Goal: Information Seeking & Learning: Learn about a topic

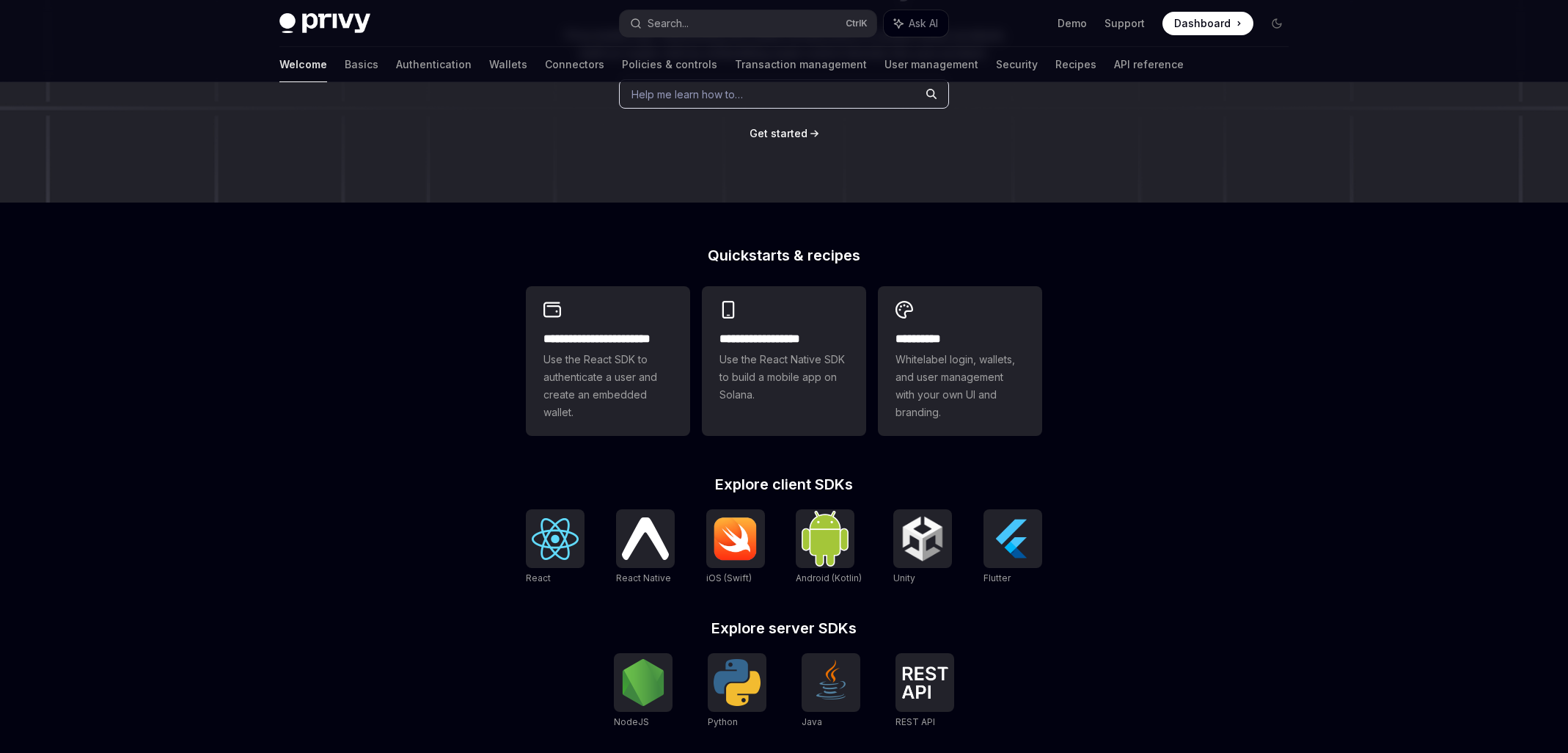
scroll to position [244, 0]
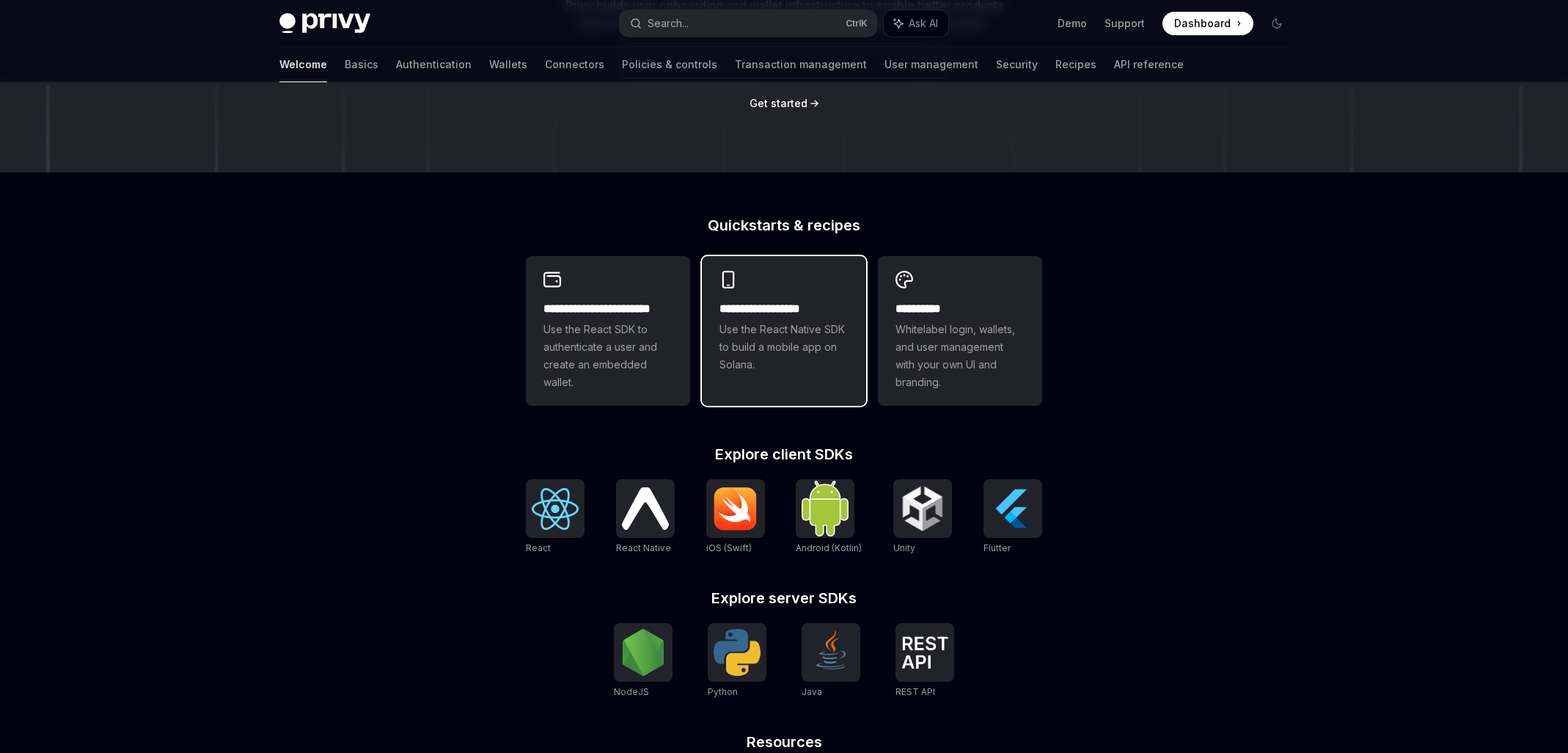
click at [746, 306] on h2 "**********" at bounding box center [784, 309] width 129 height 18
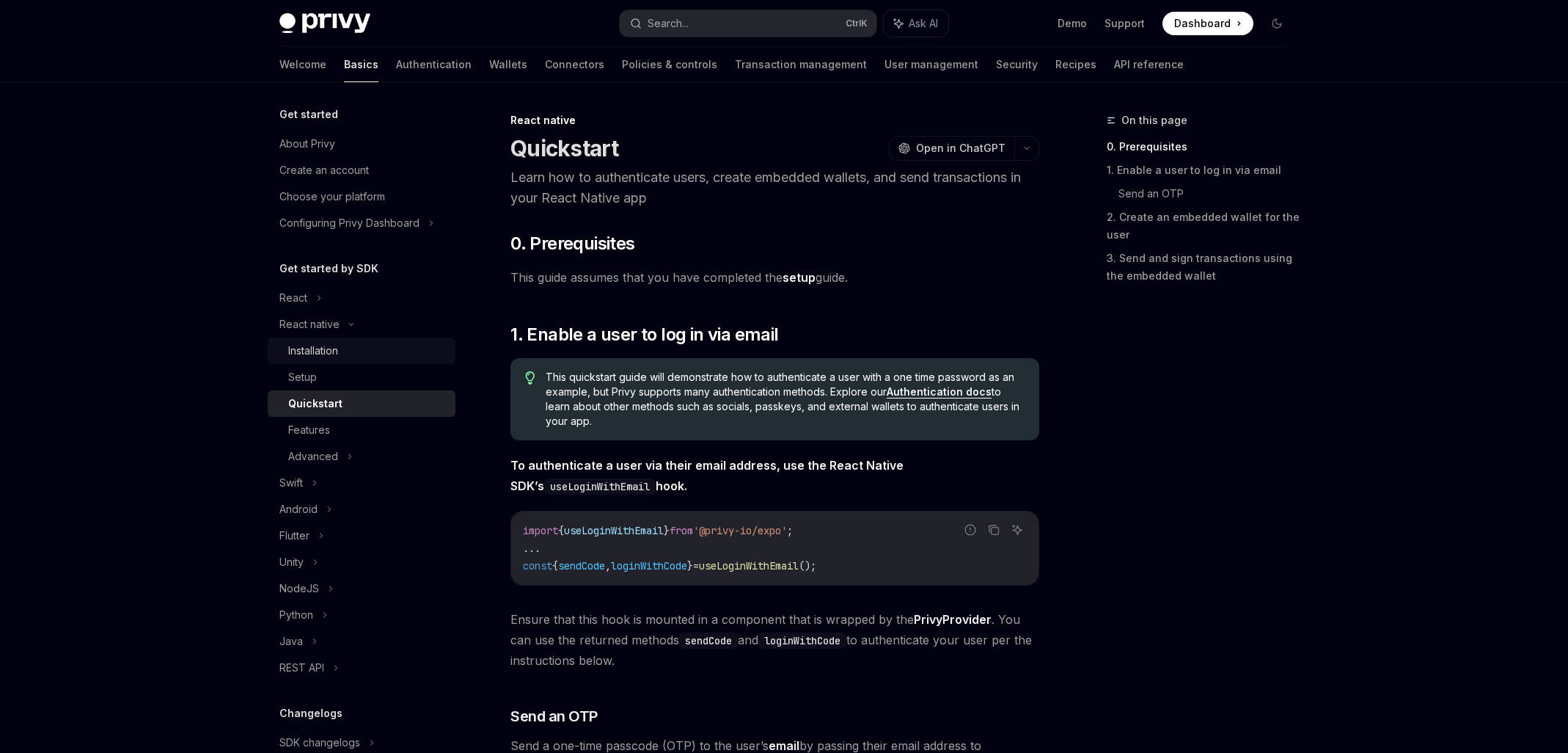
click at [344, 357] on div "Installation" at bounding box center [367, 351] width 158 height 18
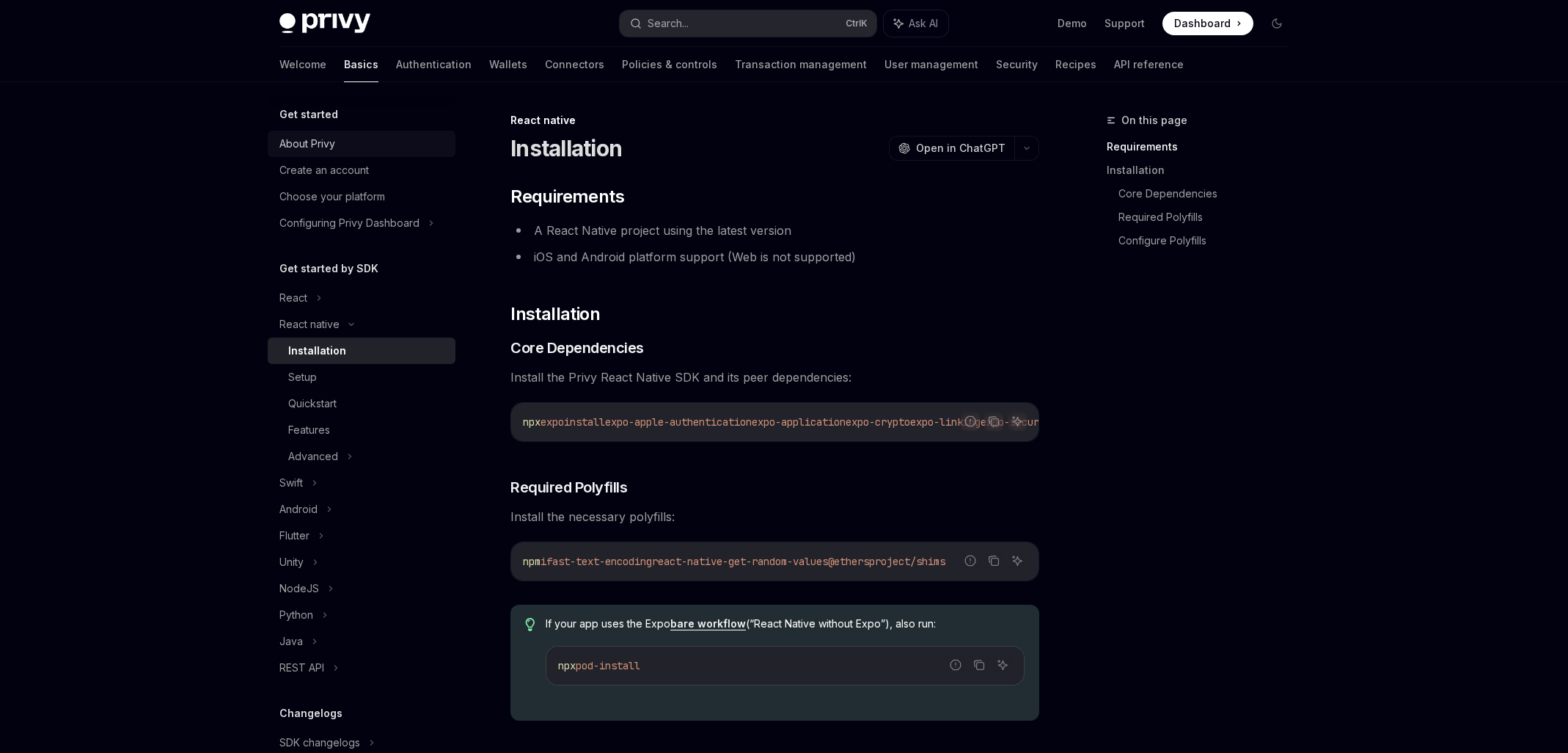
click at [310, 144] on div "About Privy" at bounding box center [308, 143] width 56 height 18
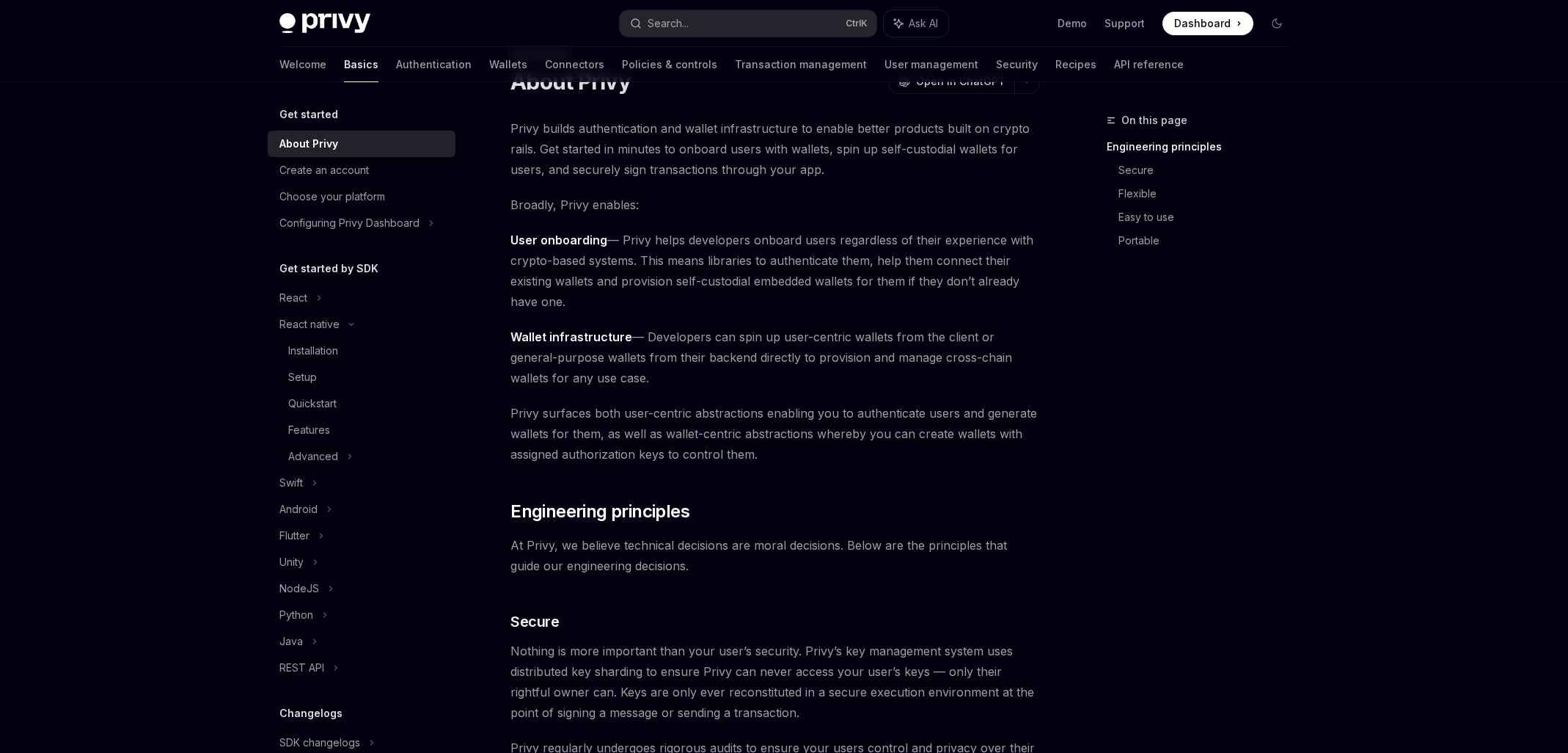
scroll to position [123, 0]
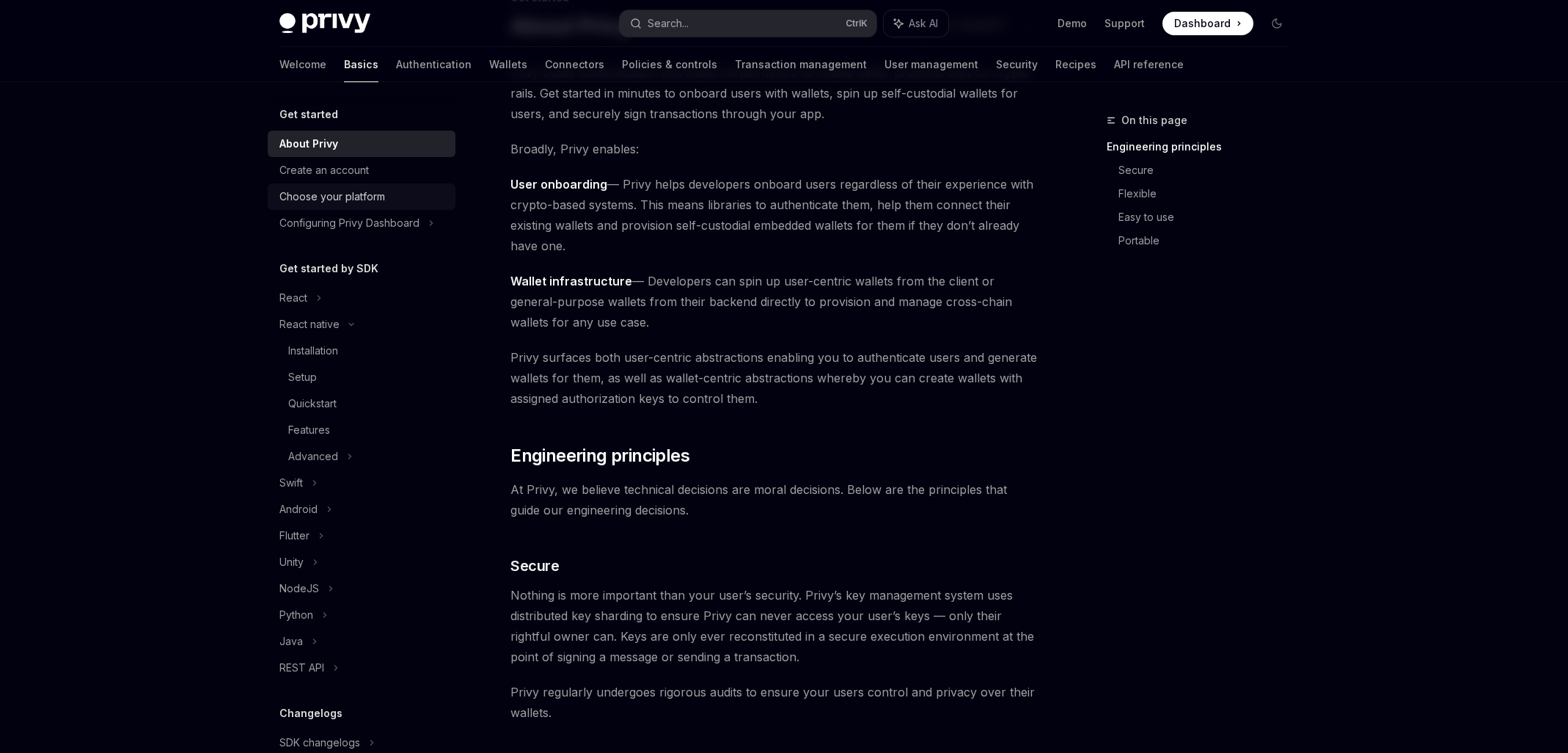
click at [326, 199] on div "Choose your platform" at bounding box center [333, 196] width 105 height 18
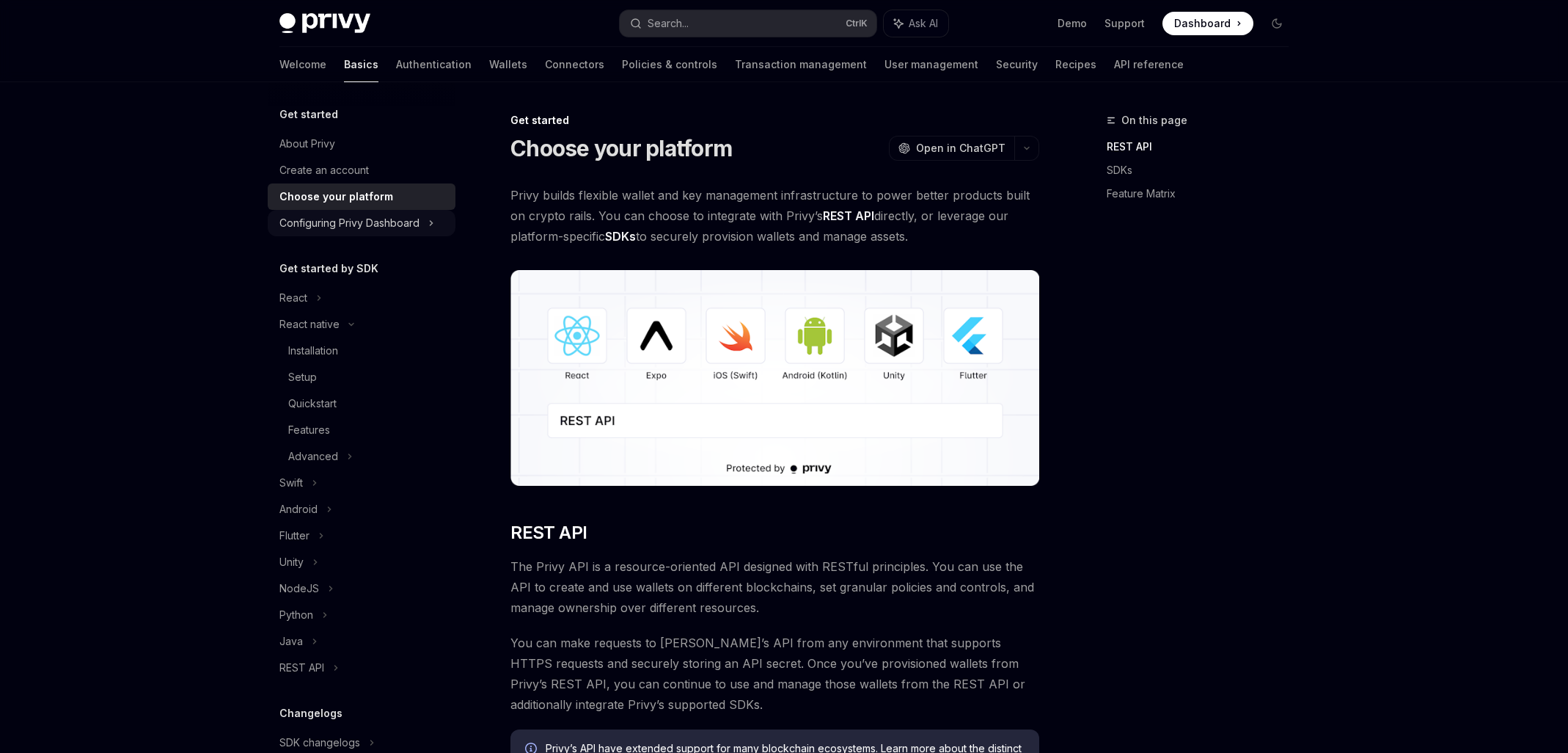
click at [329, 230] on div "Configuring Privy Dashboard" at bounding box center [350, 223] width 140 height 18
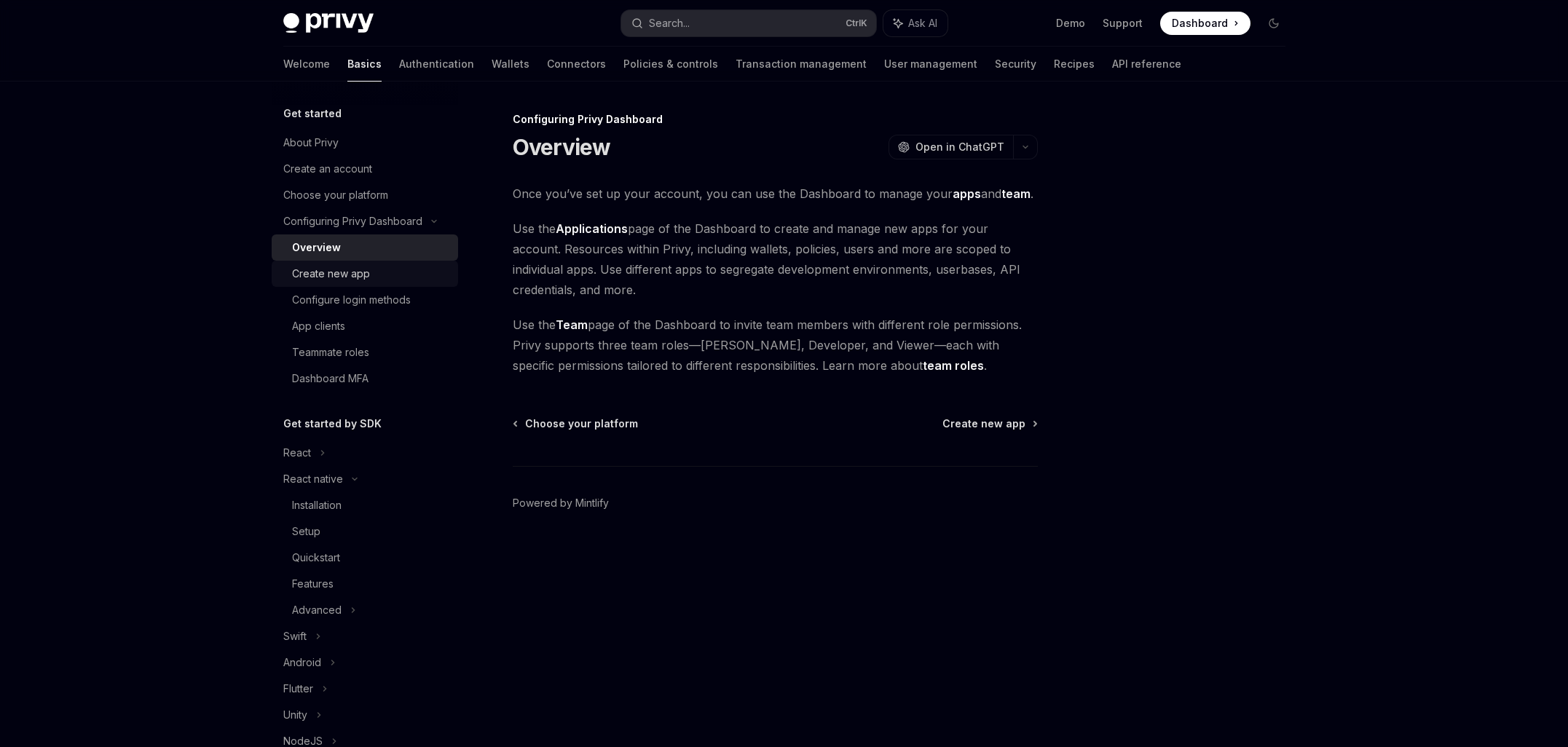
click at [358, 277] on div "Create new app" at bounding box center [330, 273] width 78 height 18
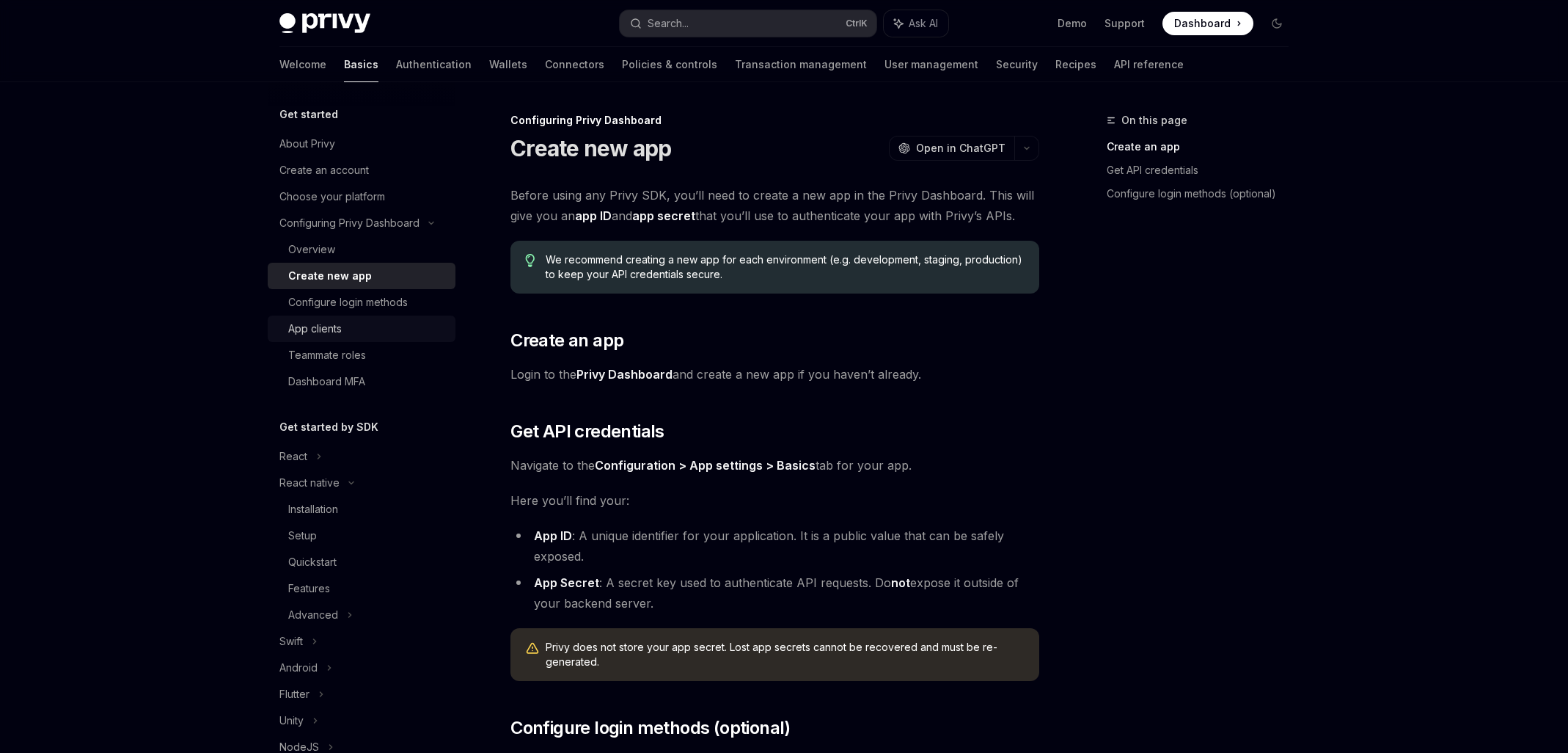
click at [335, 322] on div "App clients" at bounding box center [315, 329] width 53 height 18
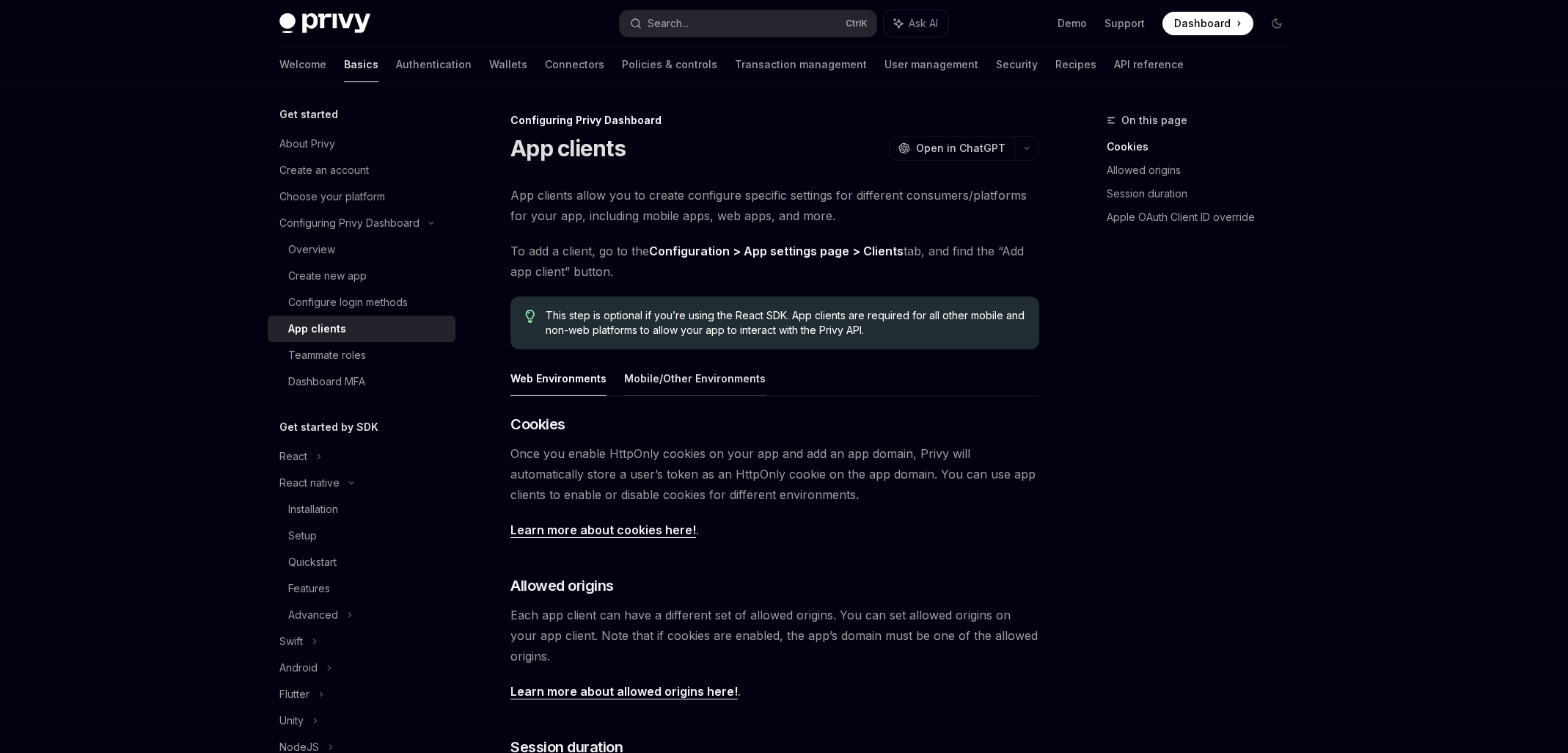
click at [659, 371] on button "Mobile/Other Environments" at bounding box center [694, 378] width 142 height 34
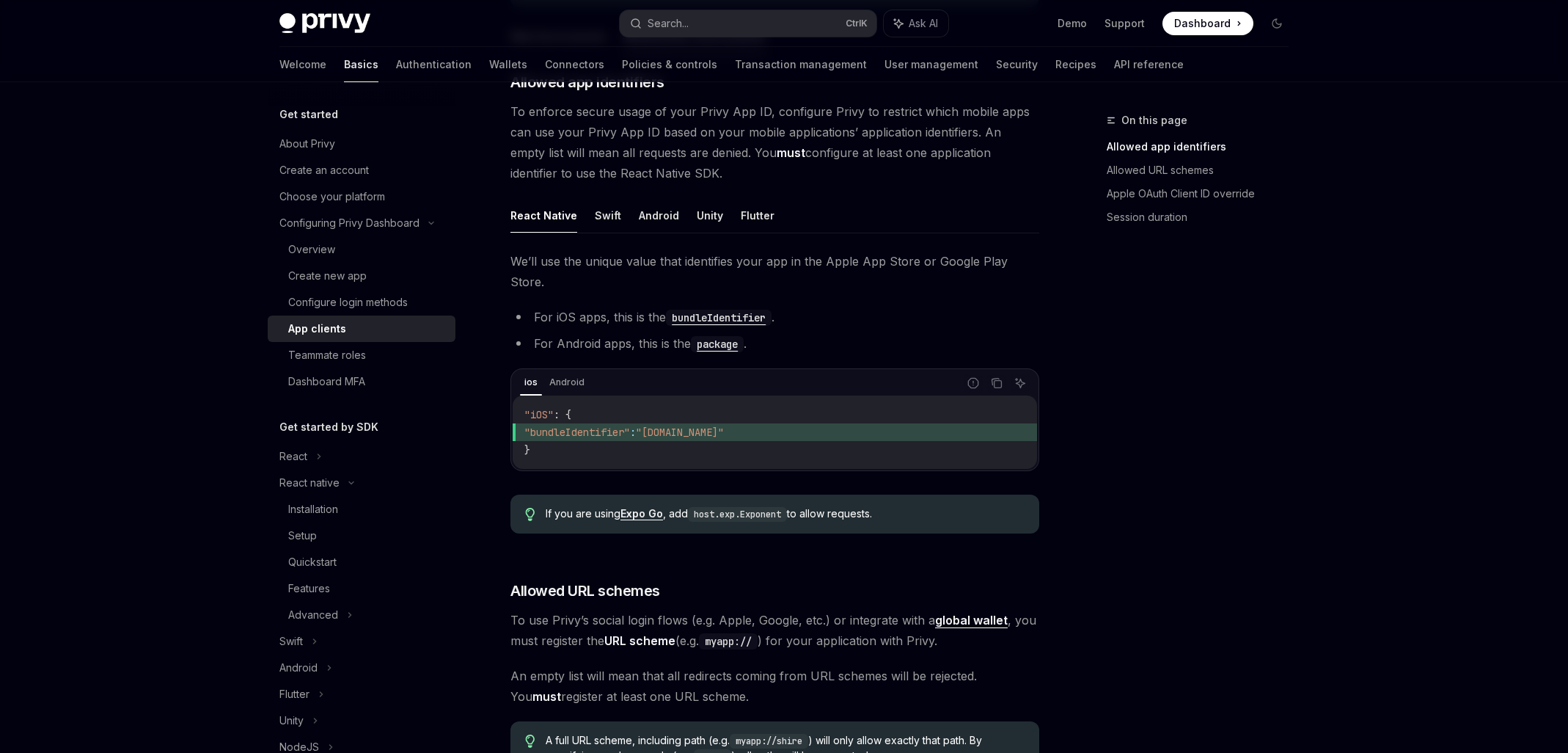
scroll to position [343, 0]
click at [346, 458] on div "React" at bounding box center [361, 457] width 188 height 26
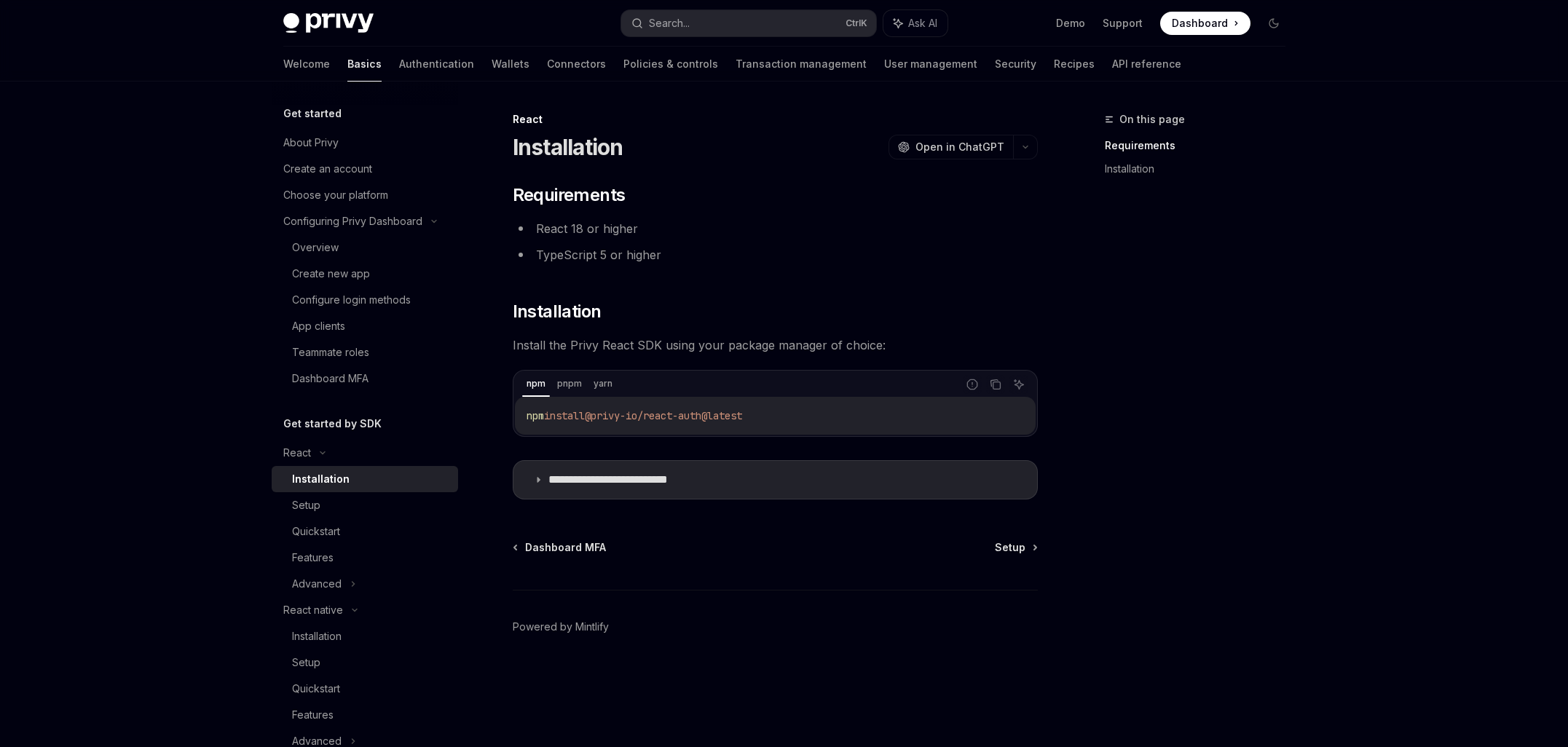
click at [1040, 289] on div "**********" at bounding box center [639, 429] width 804 height 636
click at [342, 225] on div "Configuring Privy Dashboard" at bounding box center [353, 221] width 139 height 18
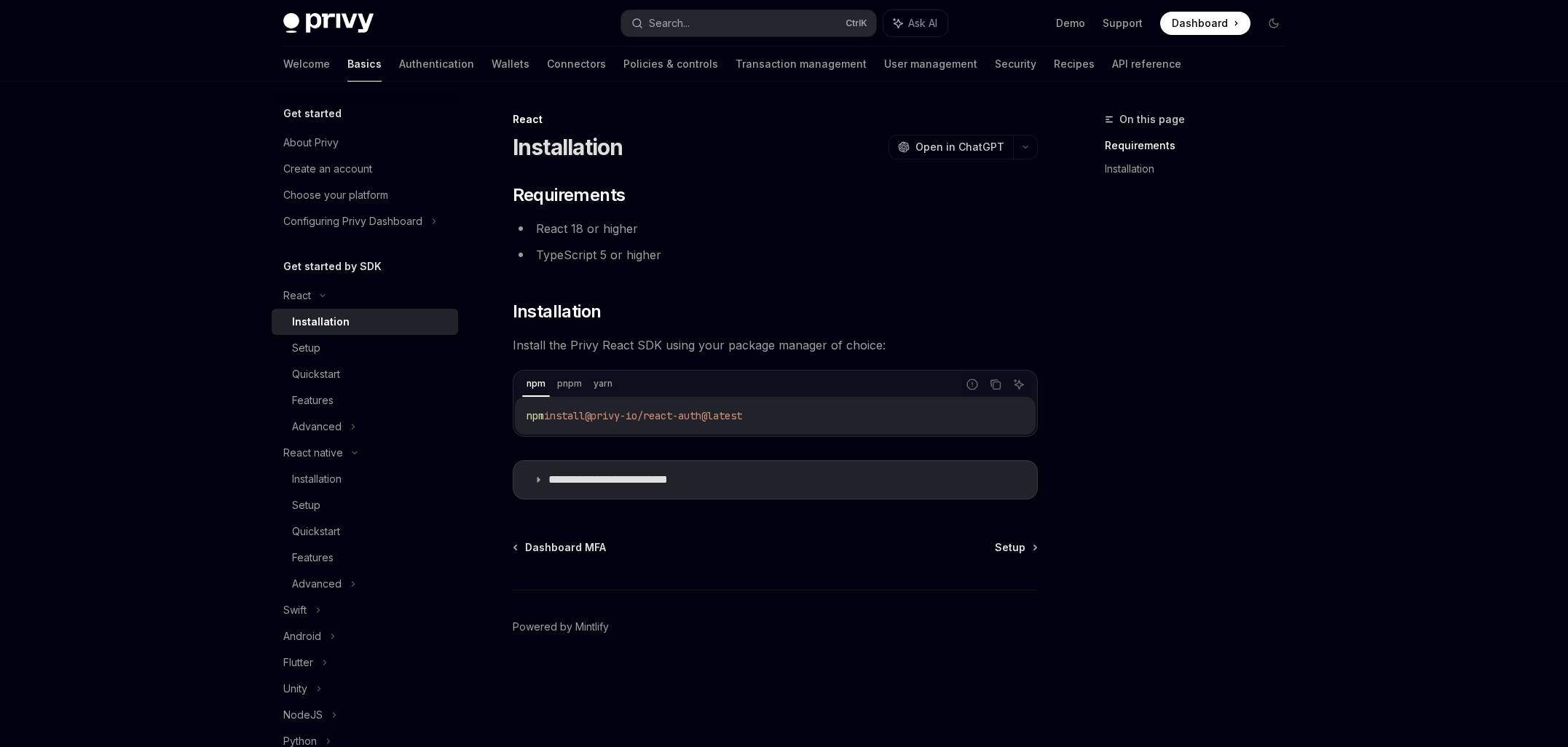
click at [330, 236] on div "Get started About Privy Create an account Choose your platform Configuring Priv…" at bounding box center [365, 555] width 186 height 902
click at [332, 224] on div "Configuring Privy Dashboard" at bounding box center [353, 221] width 139 height 18
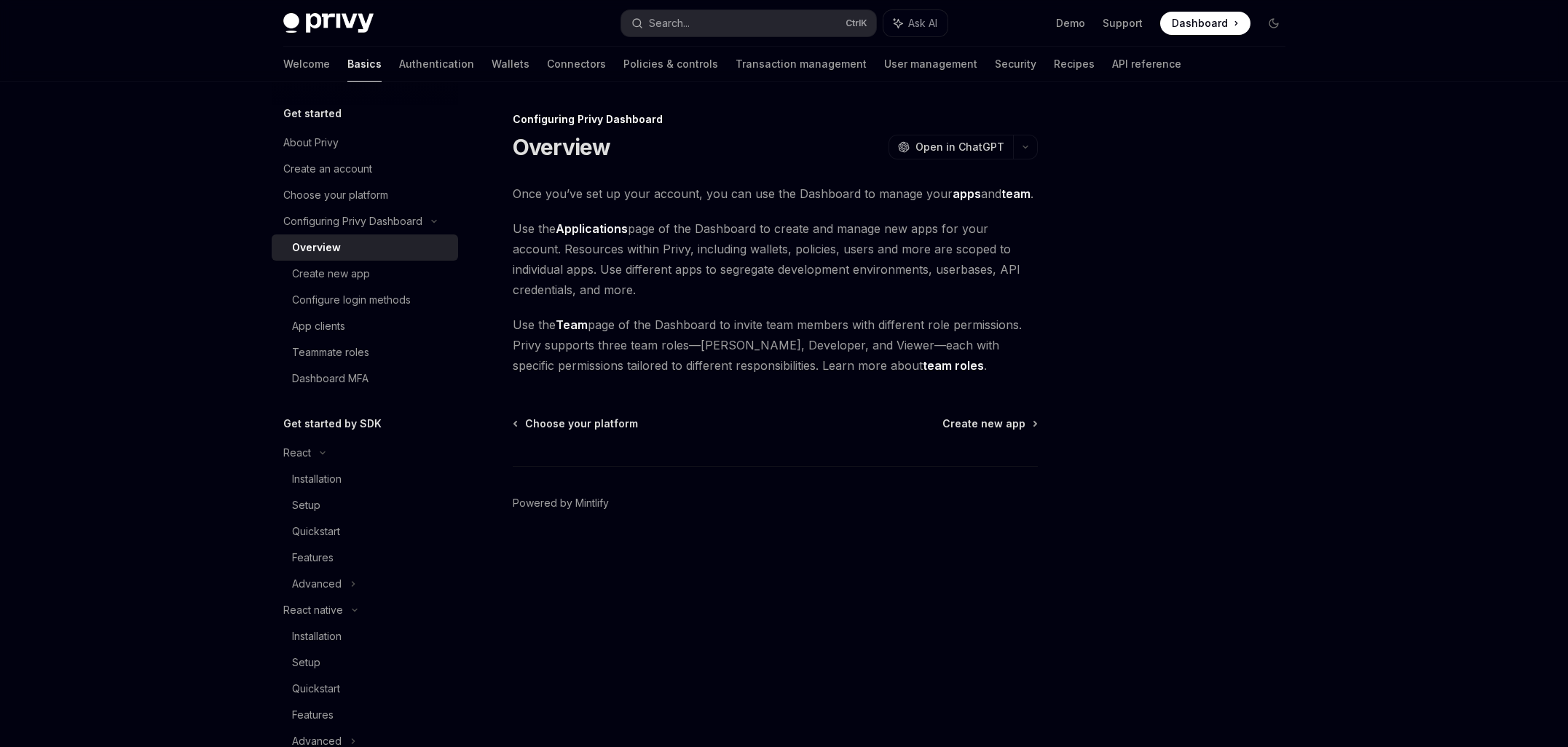
click at [336, 251] on div "Overview" at bounding box center [316, 247] width 48 height 18
click at [330, 278] on div "Create new app" at bounding box center [330, 273] width 78 height 18
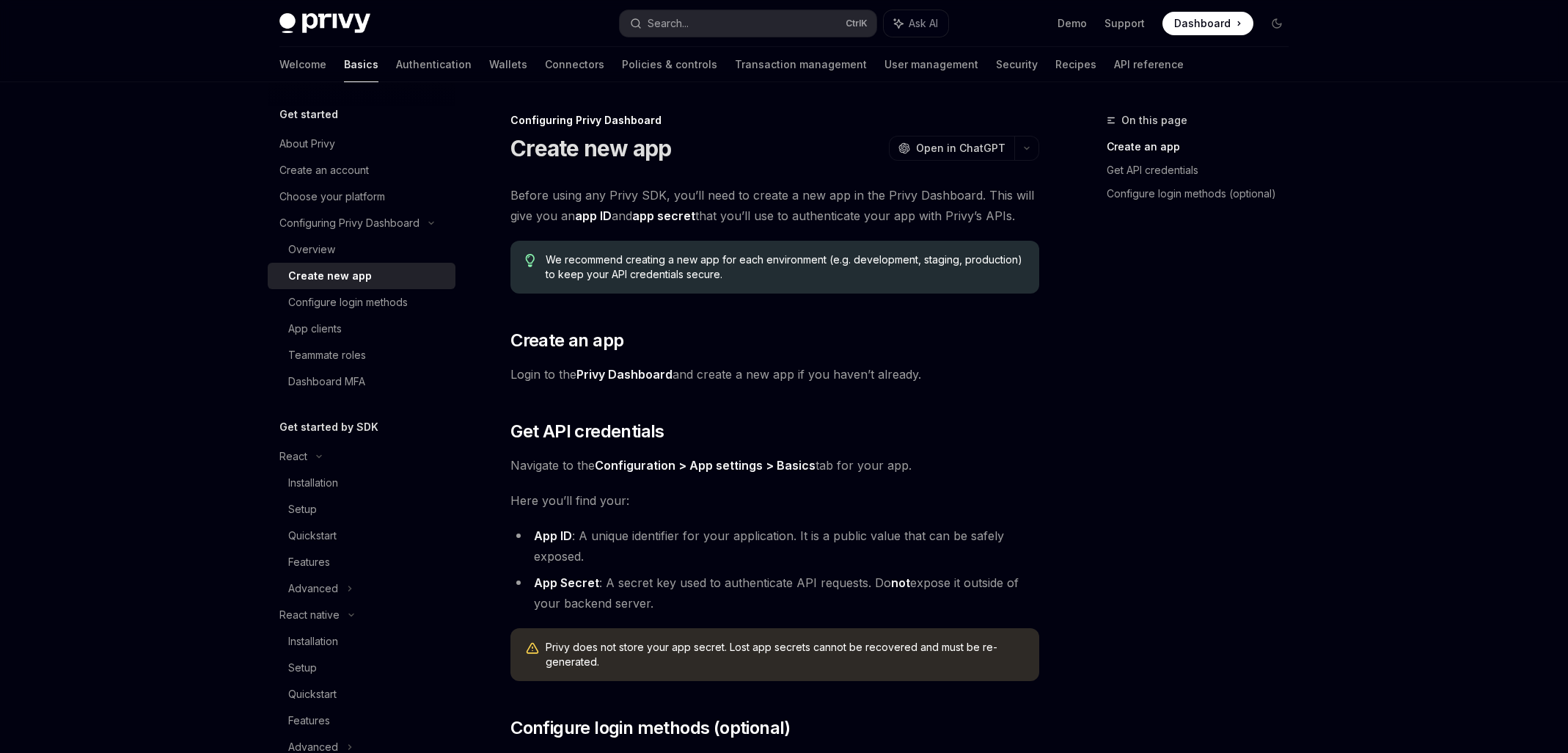
click at [344, 26] on img at bounding box center [325, 23] width 91 height 20
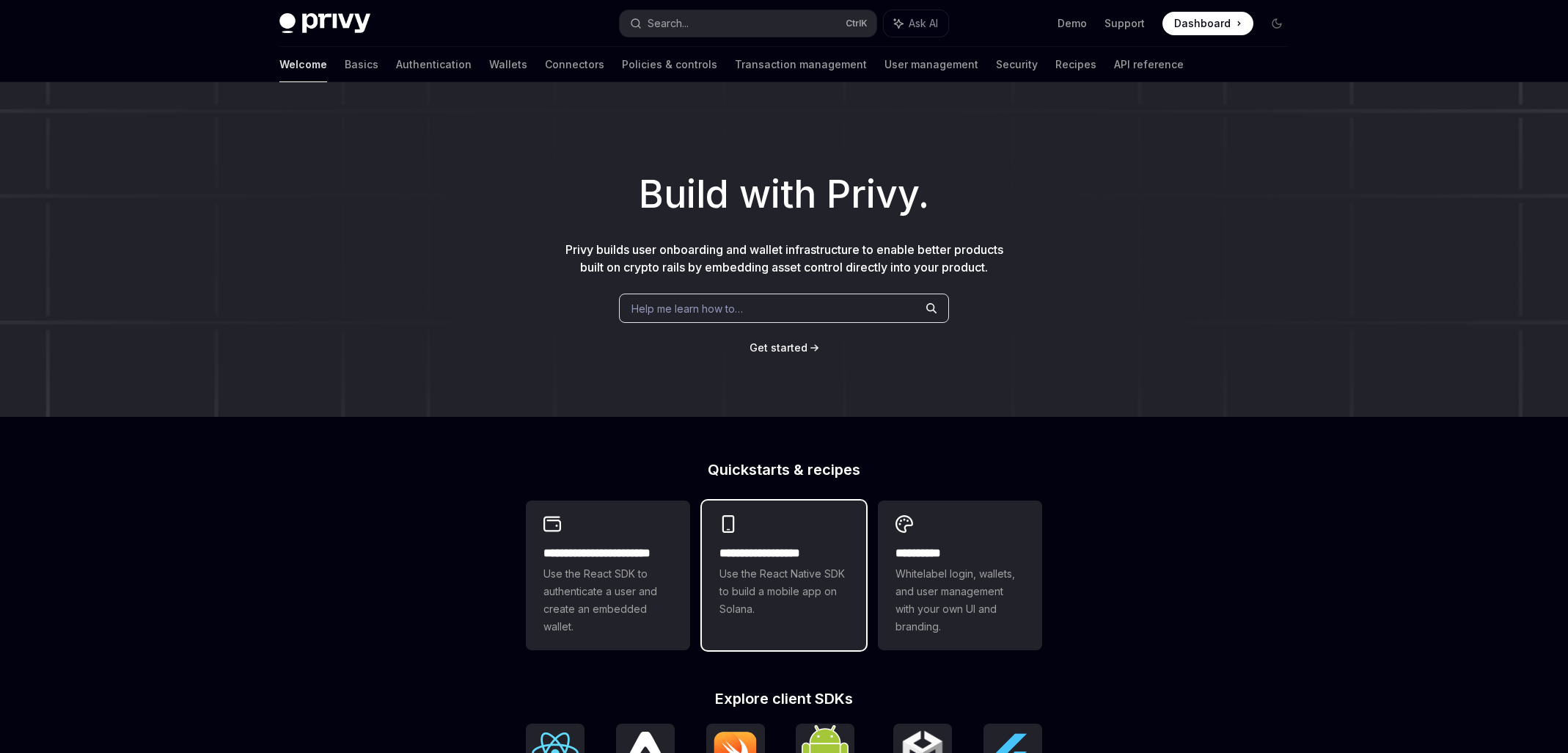
click at [781, 603] on span "Use the React Native SDK to build a mobile app on Solana." at bounding box center [784, 592] width 129 height 53
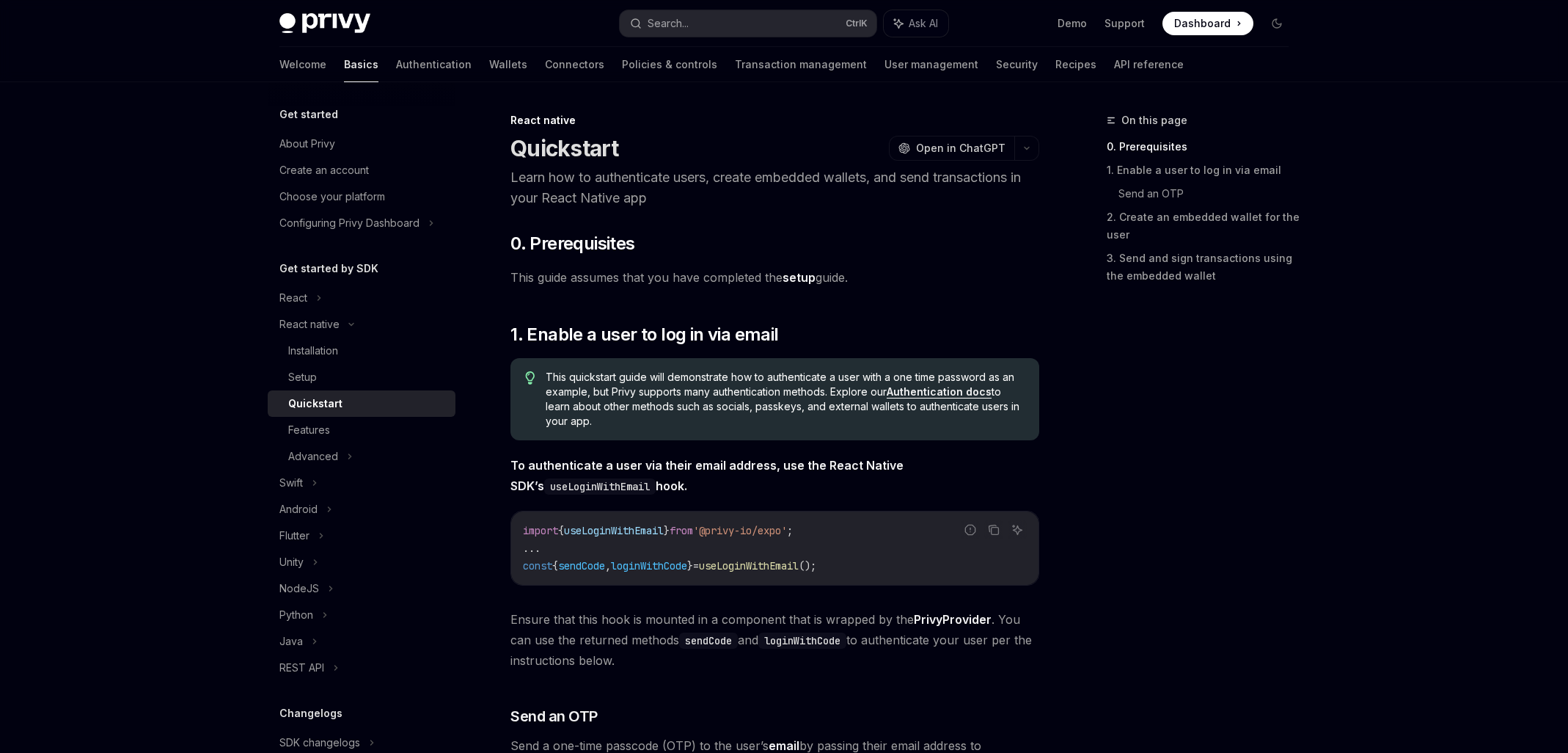
click at [304, 29] on img at bounding box center [325, 23] width 91 height 20
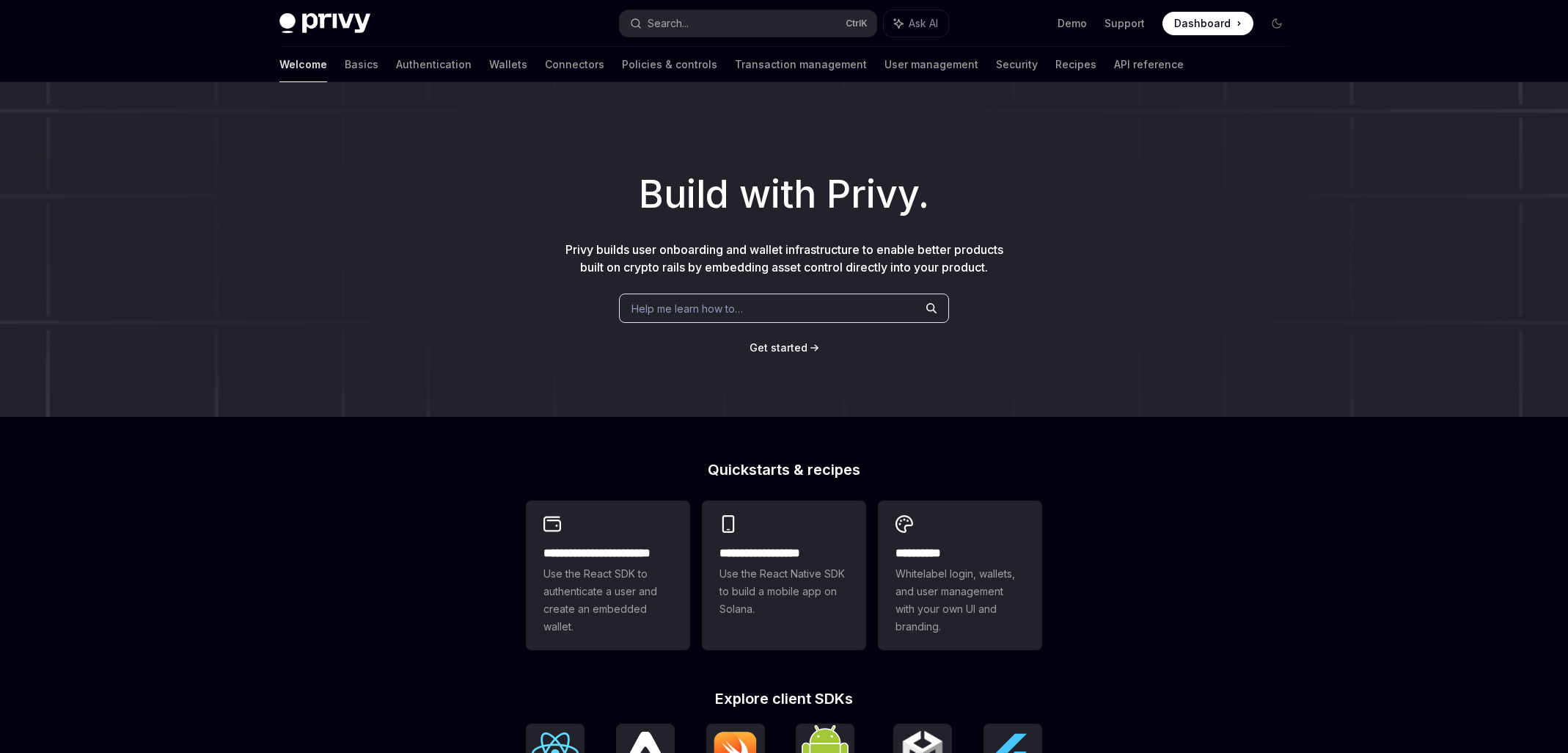
type textarea "*"
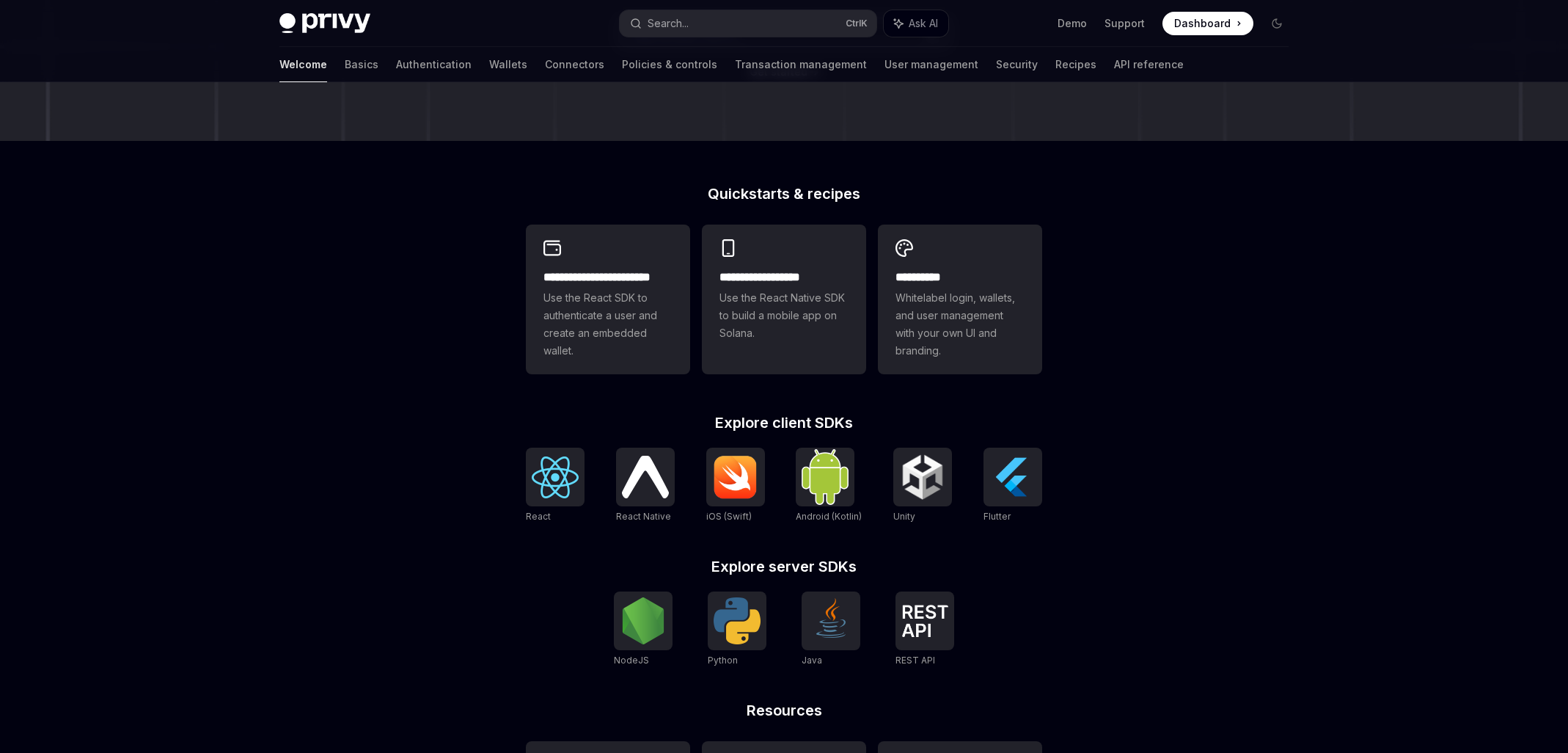
scroll to position [318, 0]
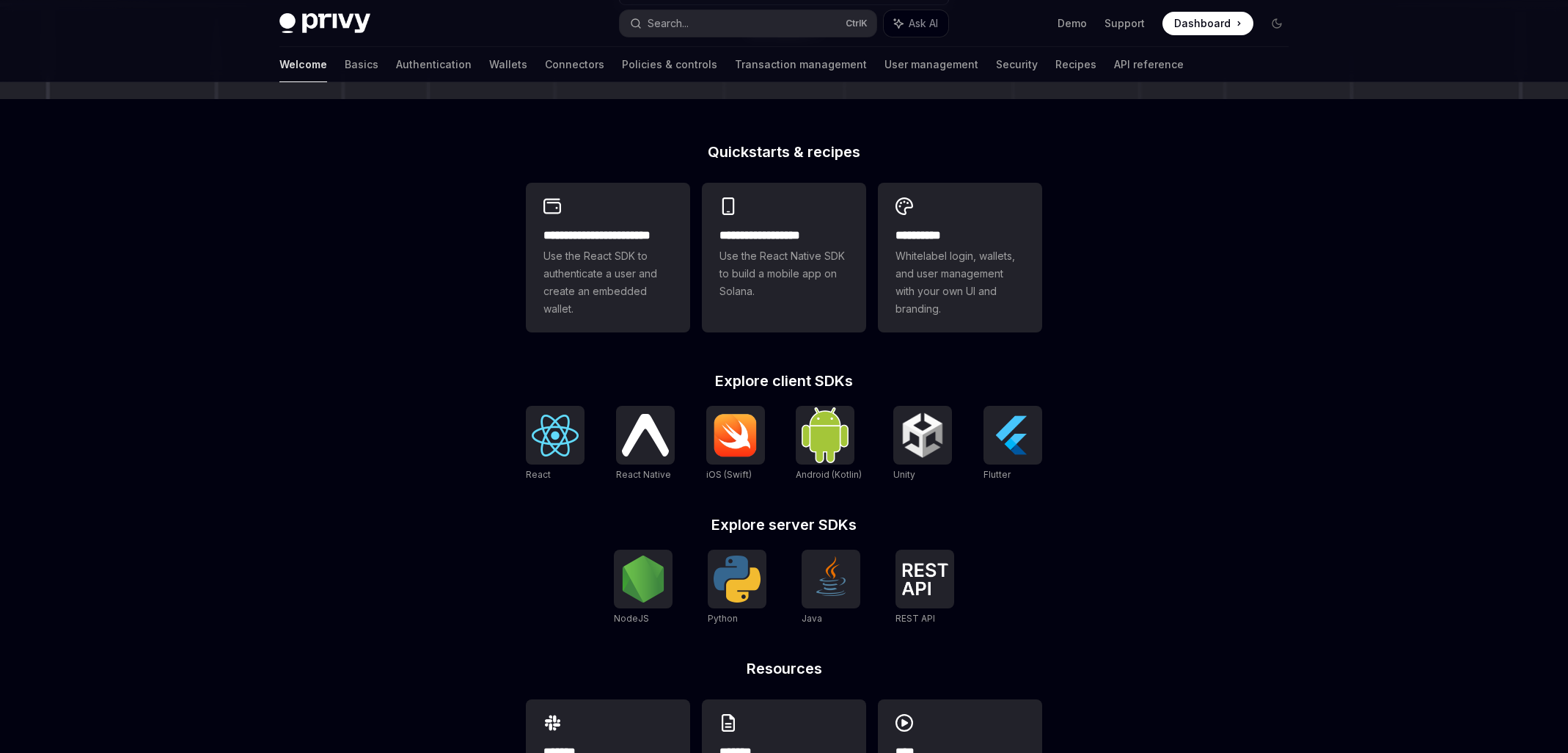
click at [1204, 337] on div "**********" at bounding box center [784, 306] width 1568 height 1085
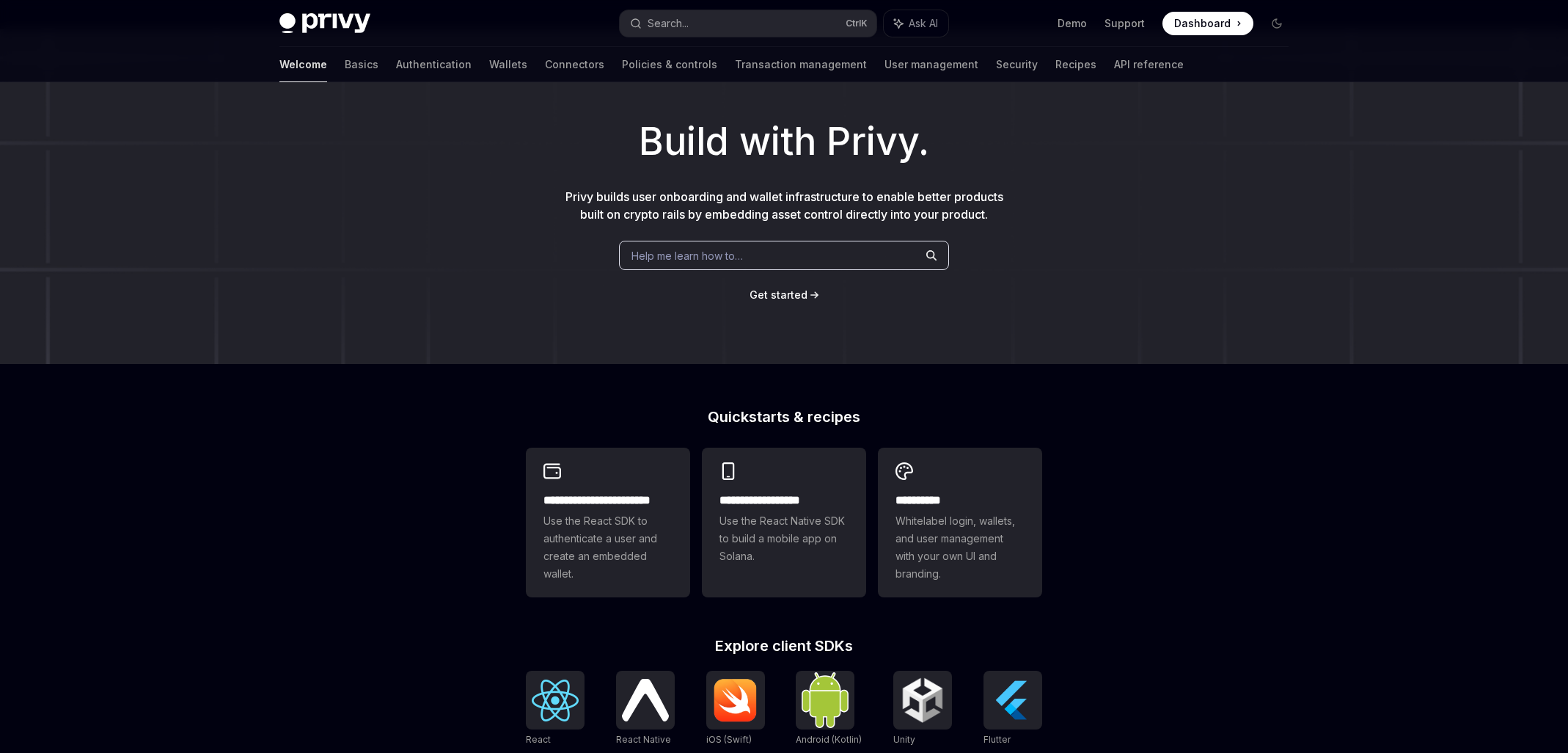
scroll to position [0, 0]
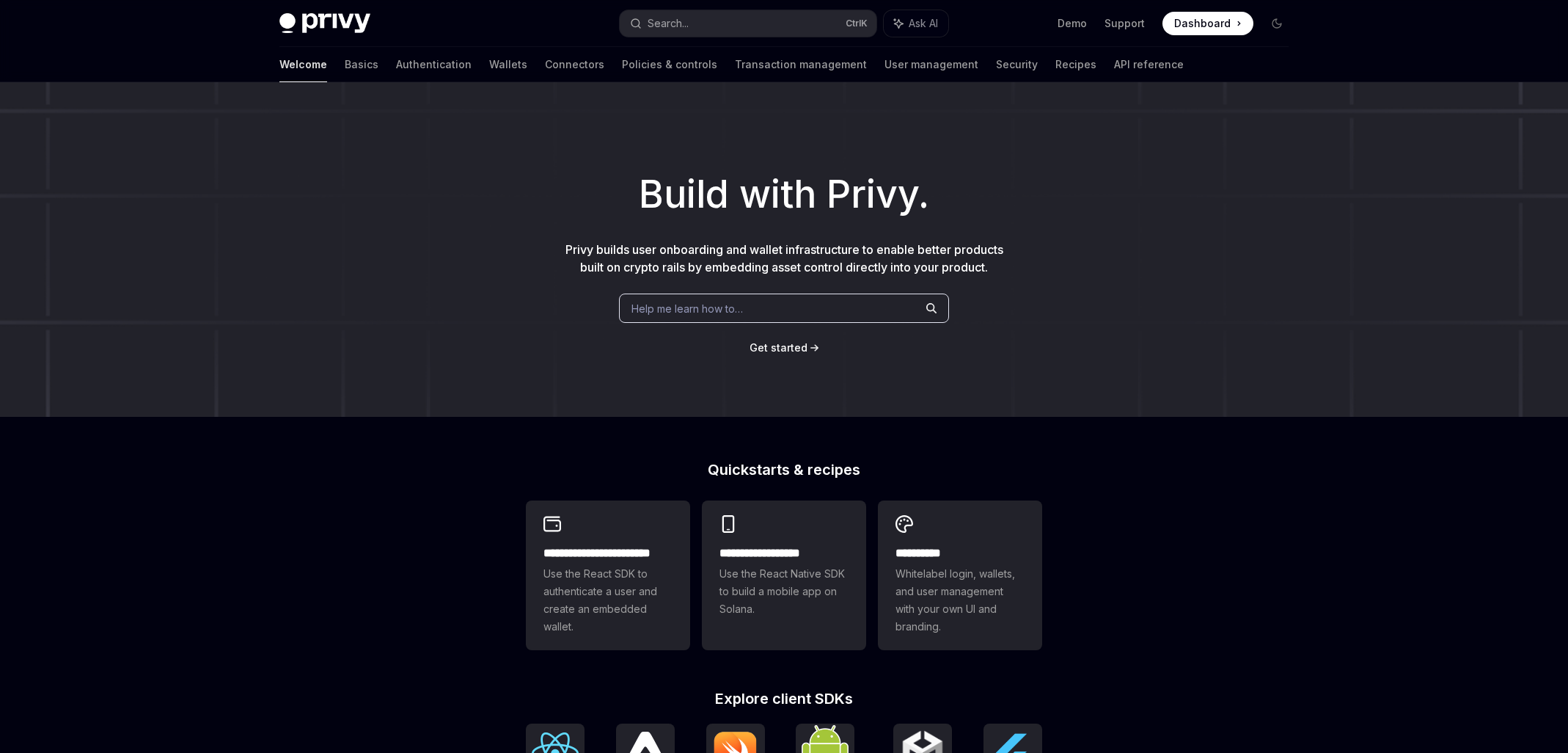
click at [1223, 29] on span "Dashboard" at bounding box center [1202, 23] width 57 height 15
